Goal: Check status

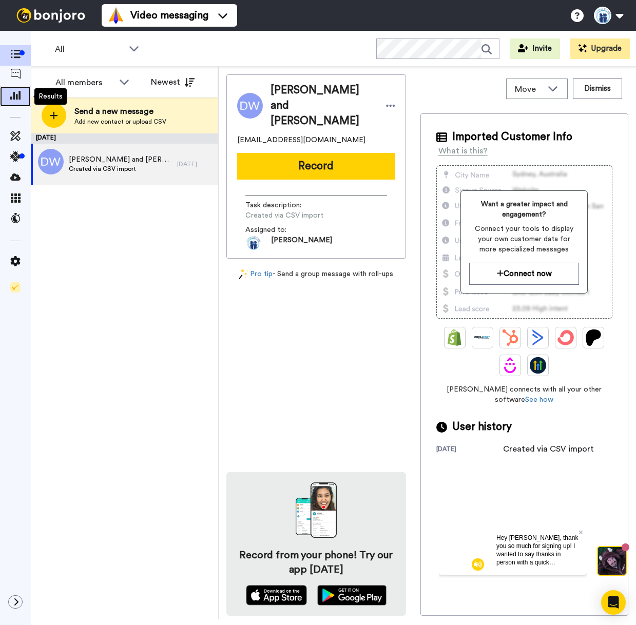
click at [12, 96] on icon at bounding box center [15, 94] width 10 height 9
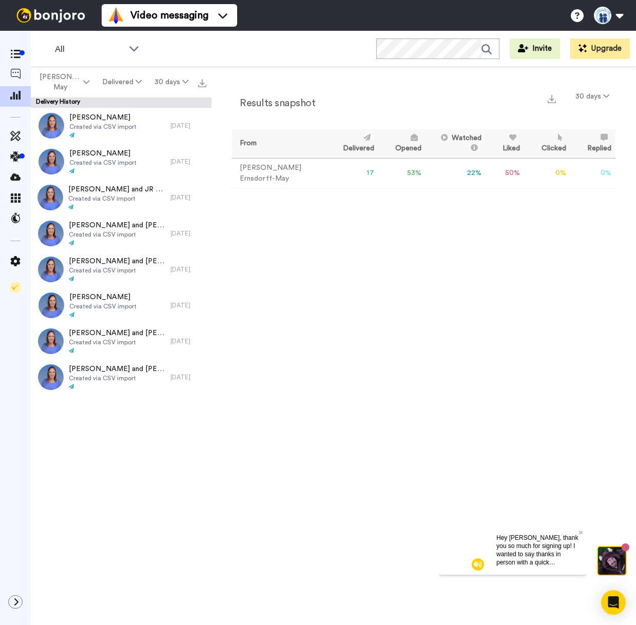
click at [388, 251] on div "Results snapshot 30 days From Delivered Opened Watched Liked Clicked Replied Fa…" at bounding box center [423, 345] width 425 height 557
click at [130, 85] on button "Delivered" at bounding box center [121, 82] width 52 height 18
click at [126, 120] on div "Opened" at bounding box center [123, 121] width 48 height 11
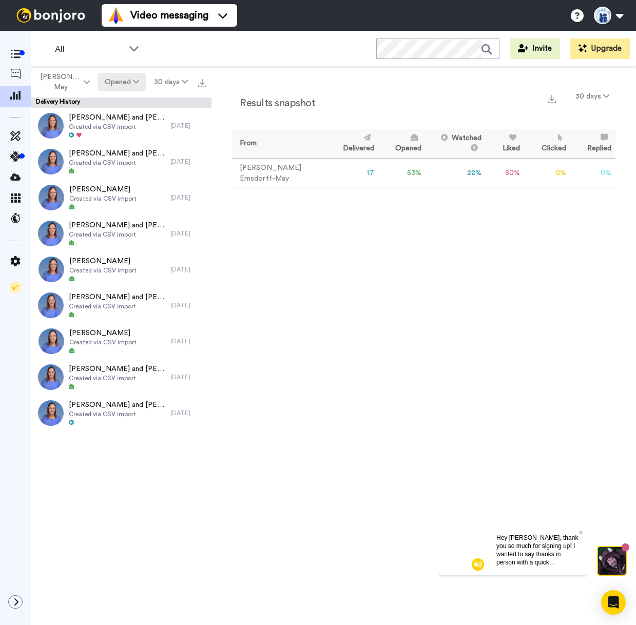
click at [131, 84] on button "Opened" at bounding box center [122, 82] width 49 height 18
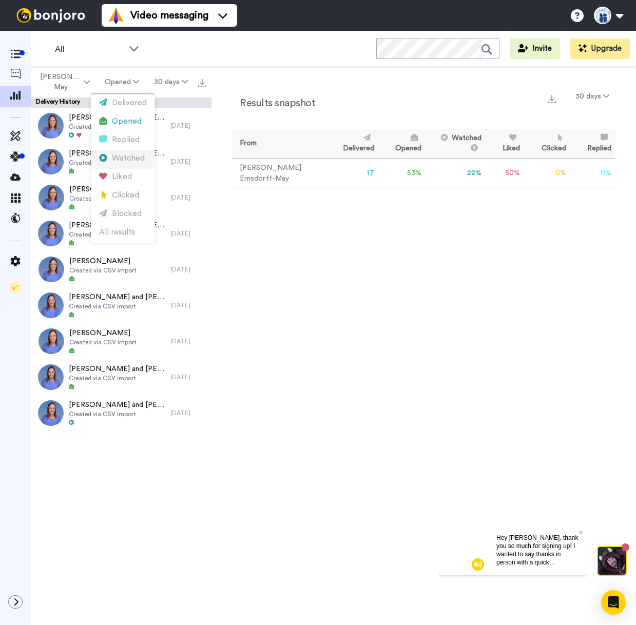
click at [134, 158] on div "Watched" at bounding box center [123, 158] width 48 height 11
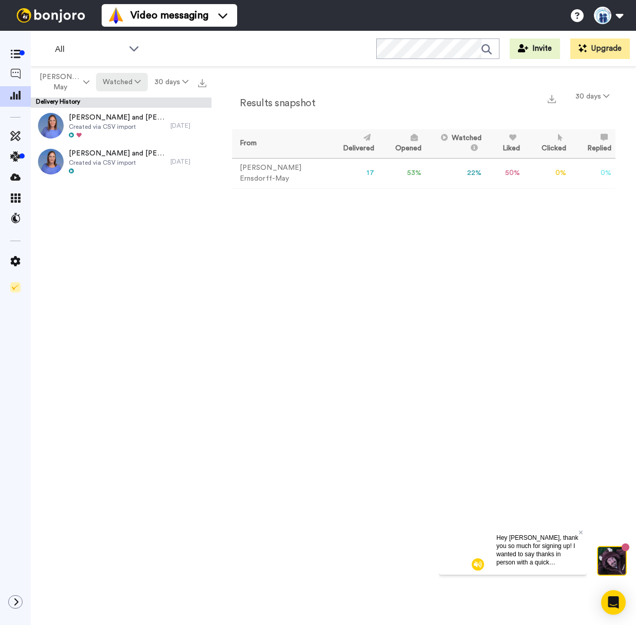
click at [124, 82] on button "Watched" at bounding box center [121, 82] width 51 height 18
click at [304, 90] on div "Results snapshot 30 days" at bounding box center [423, 100] width 383 height 27
